Goal: Navigation & Orientation: Find specific page/section

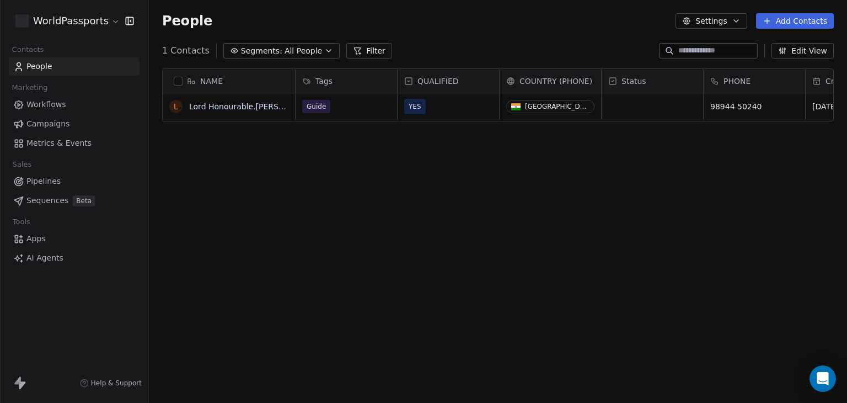
scroll to position [345, 689]
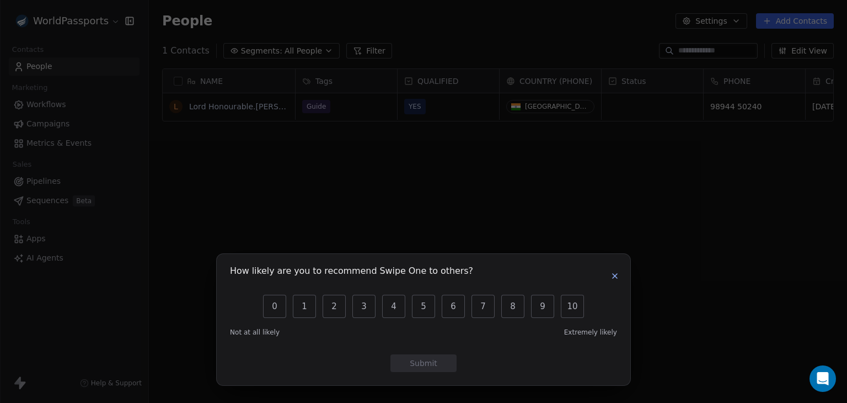
click at [615, 274] on icon "button" at bounding box center [614, 275] width 9 height 9
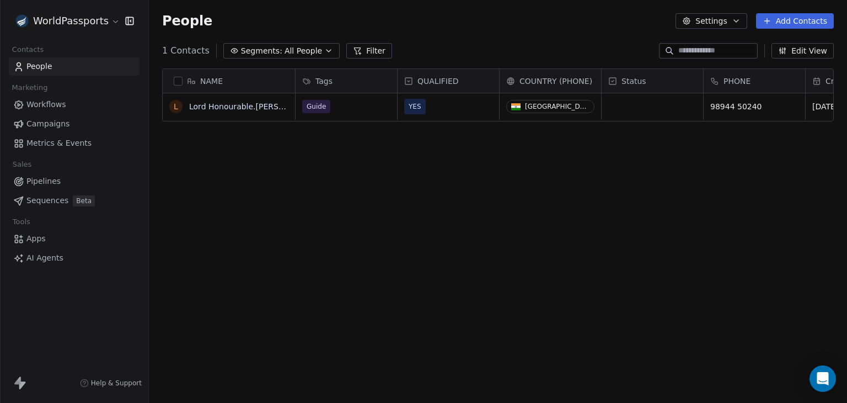
click at [99, 20] on html "WorldPassports Contacts People Marketing Workflows Campaigns Metrics & Events S…" at bounding box center [423, 201] width 847 height 403
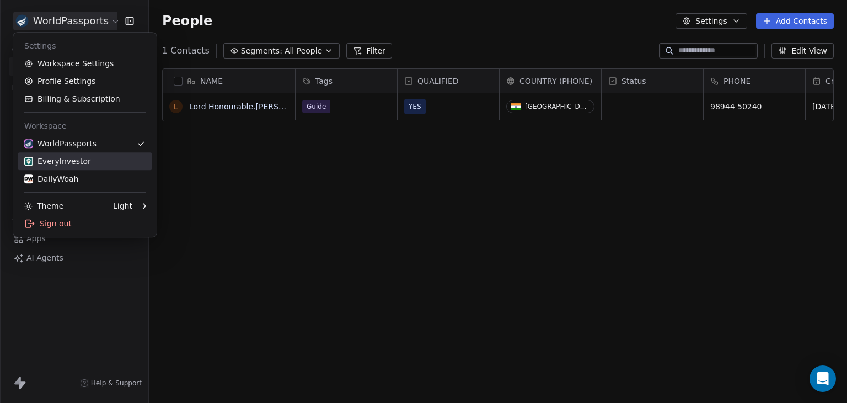
click at [88, 166] on div "EveryInvestor" at bounding box center [84, 161] width 121 height 11
